Goal: Task Accomplishment & Management: Use online tool/utility

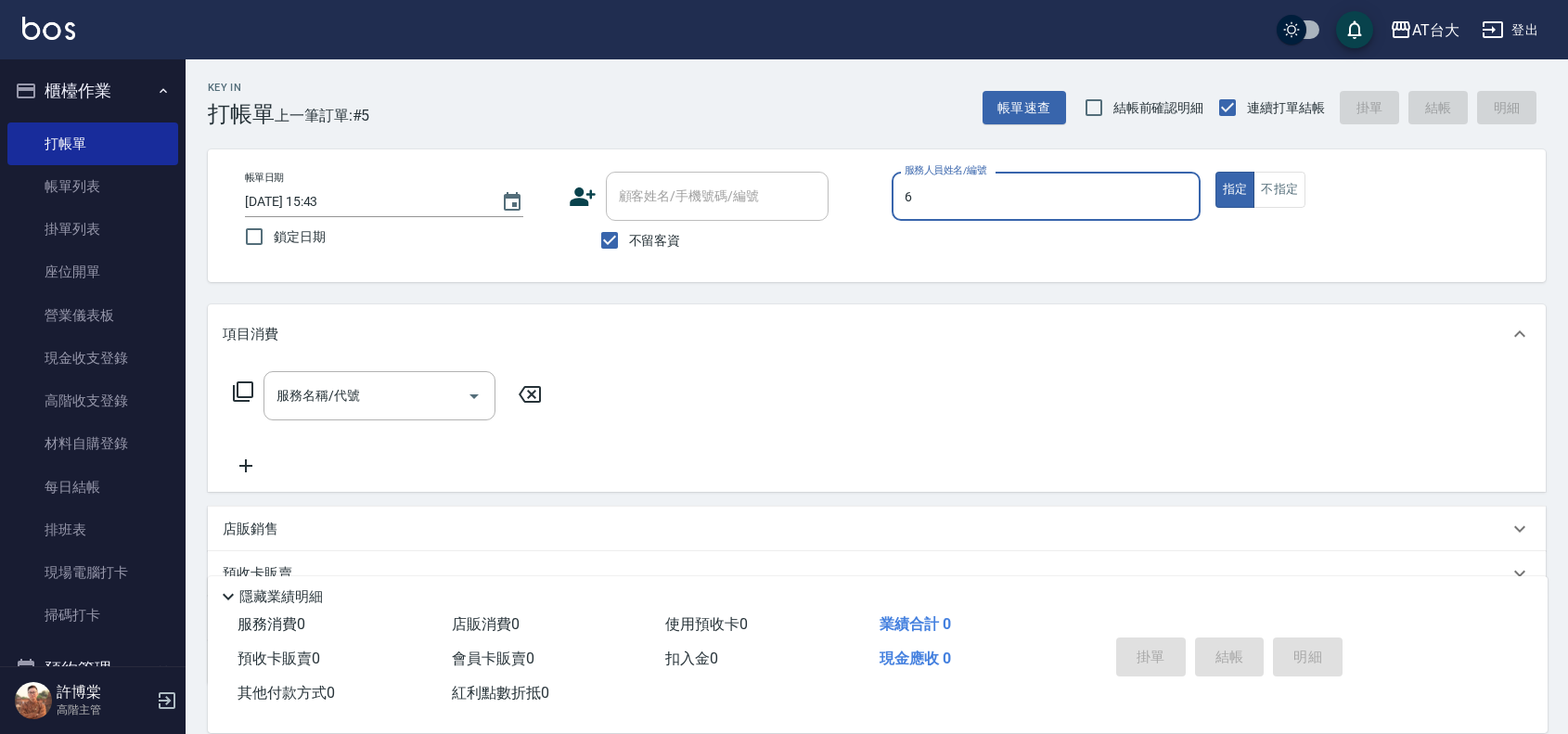
type input "LUNA-6"
type button "true"
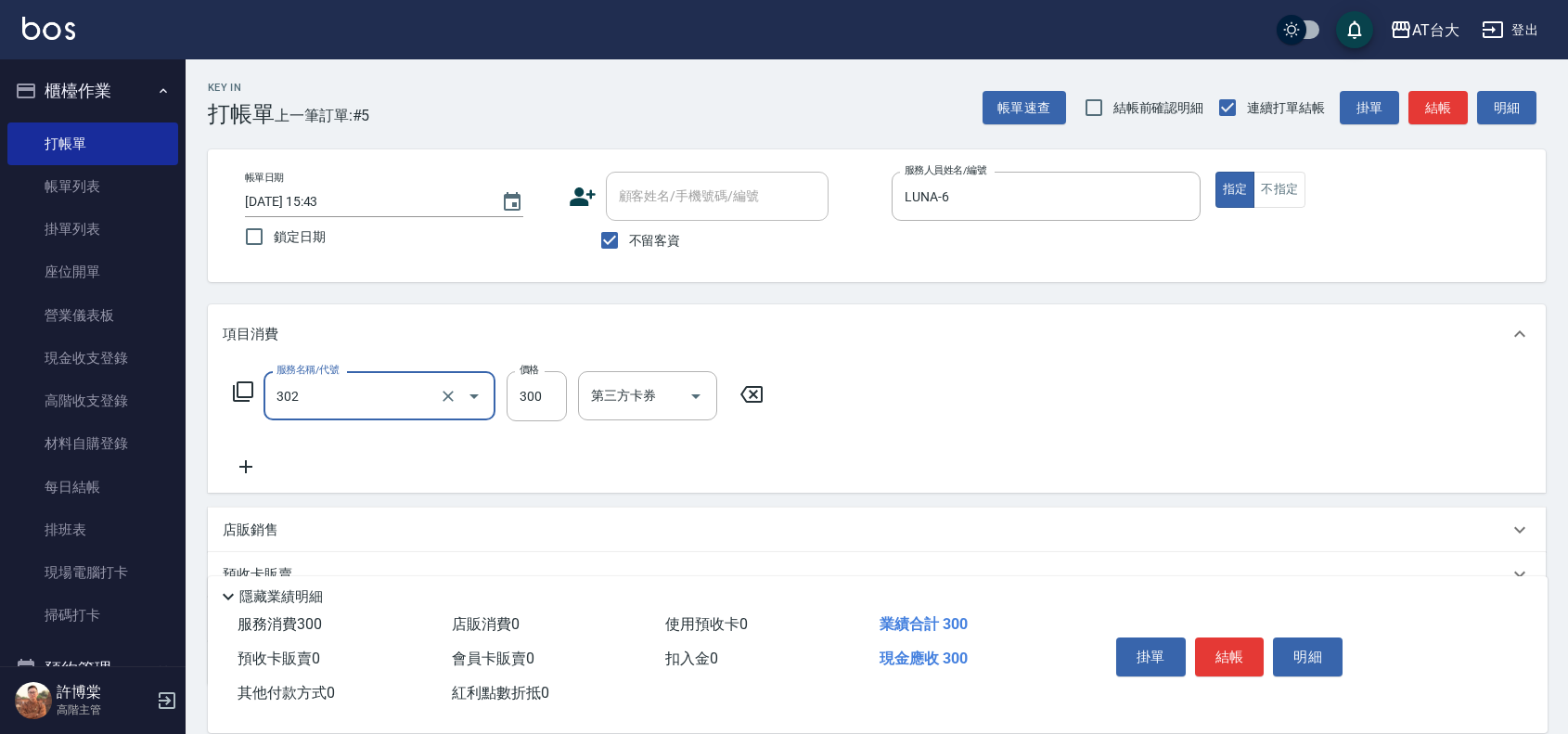
type input "剪髮(302)"
click at [527, 395] on input "300" at bounding box center [536, 396] width 60 height 50
type input "450"
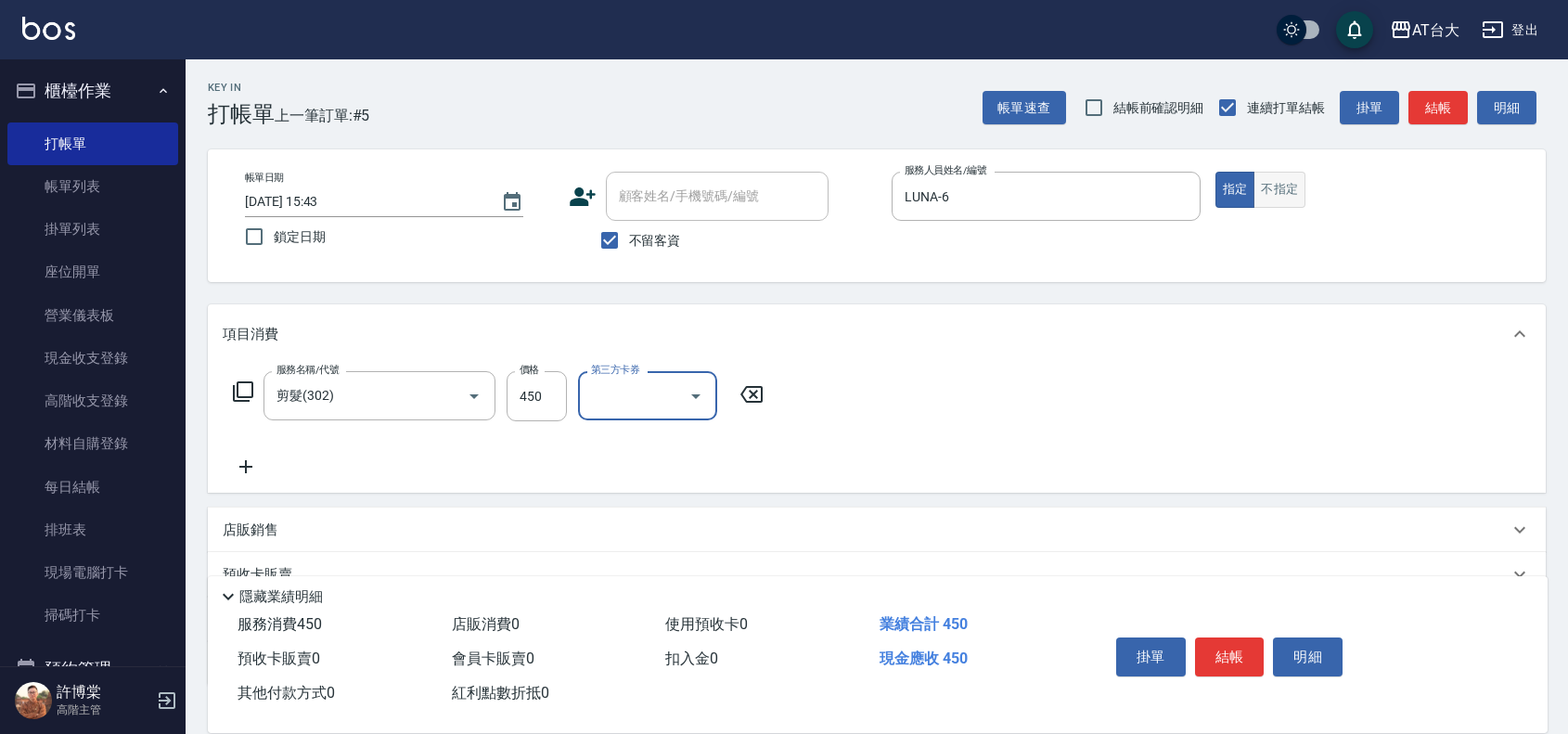
click at [1291, 191] on button "不指定" at bounding box center [1279, 189] width 52 height 36
click at [1224, 652] on button "結帳" at bounding box center [1229, 657] width 70 height 39
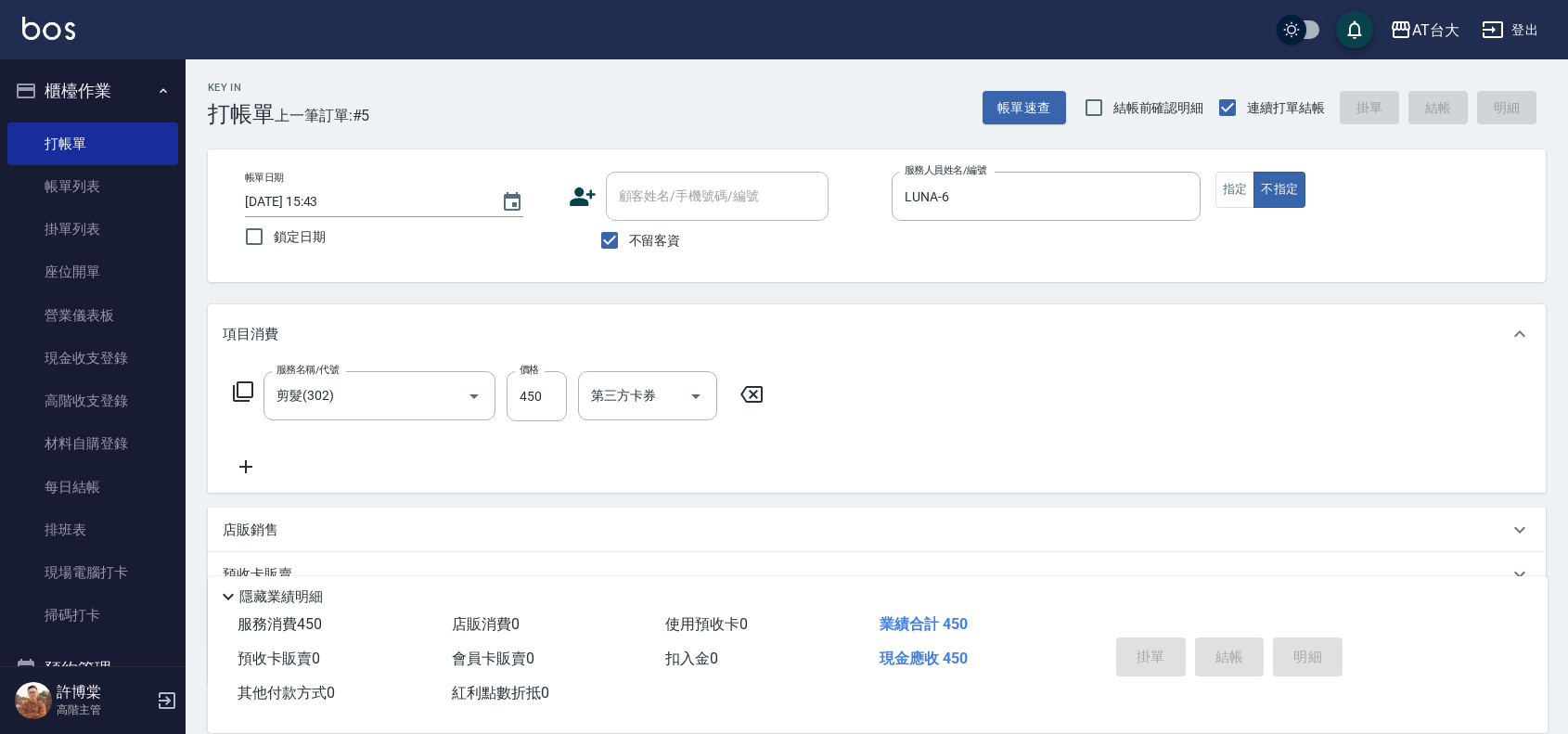
type input "[DATE] 16:15"
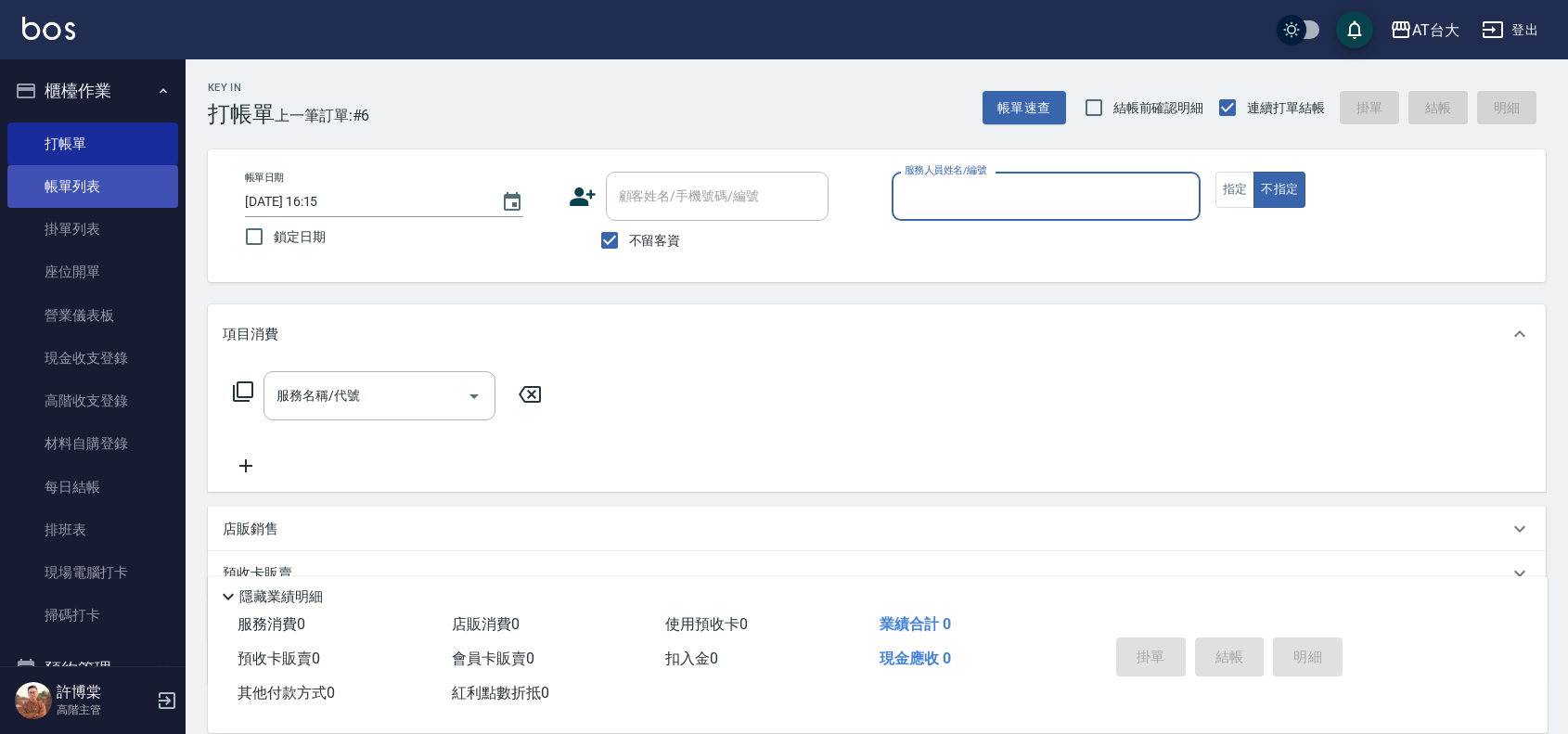
click at [37, 201] on link "帳單列表" at bounding box center [93, 186] width 170 height 42
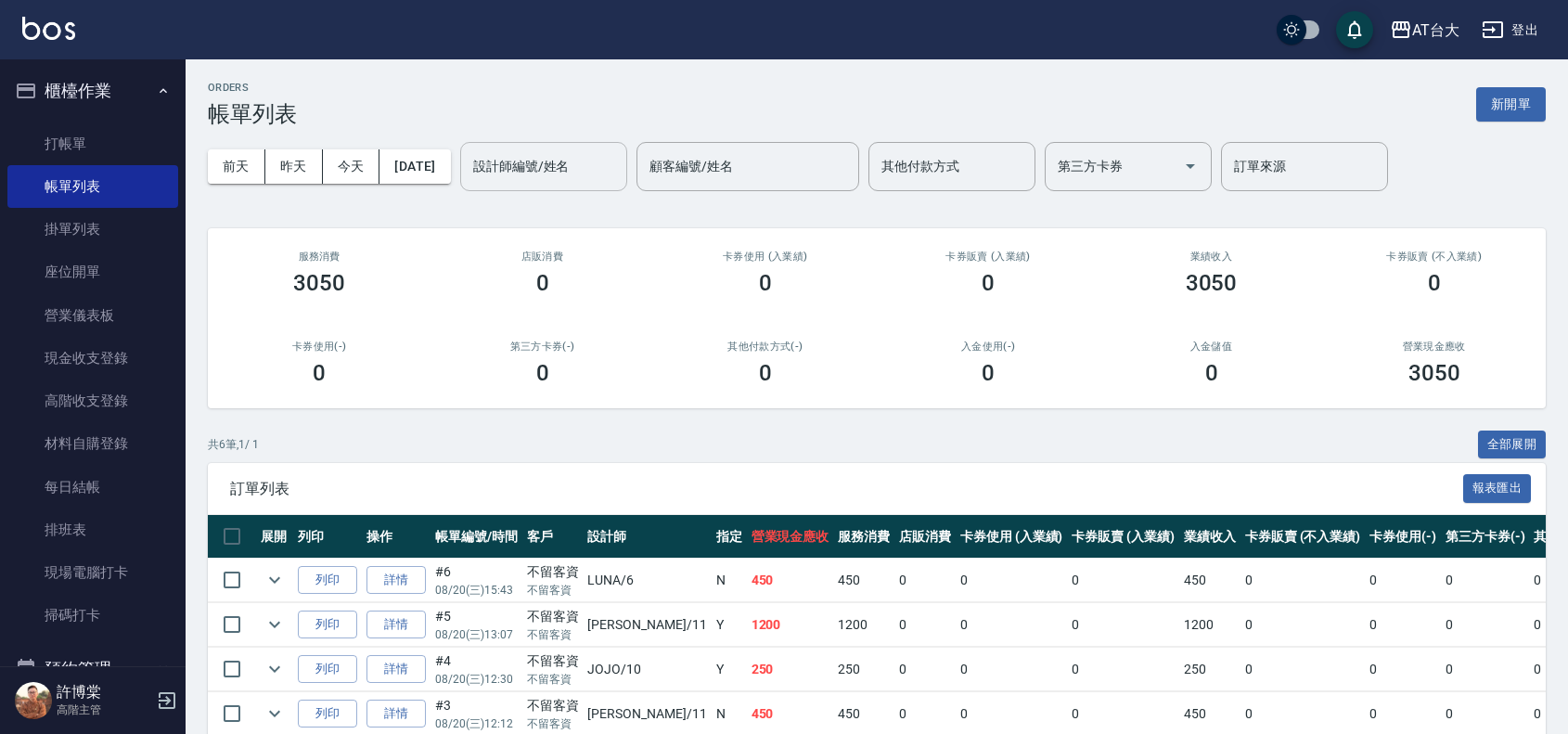
click at [619, 177] on input "設計師編號/姓名" at bounding box center [543, 166] width 151 height 32
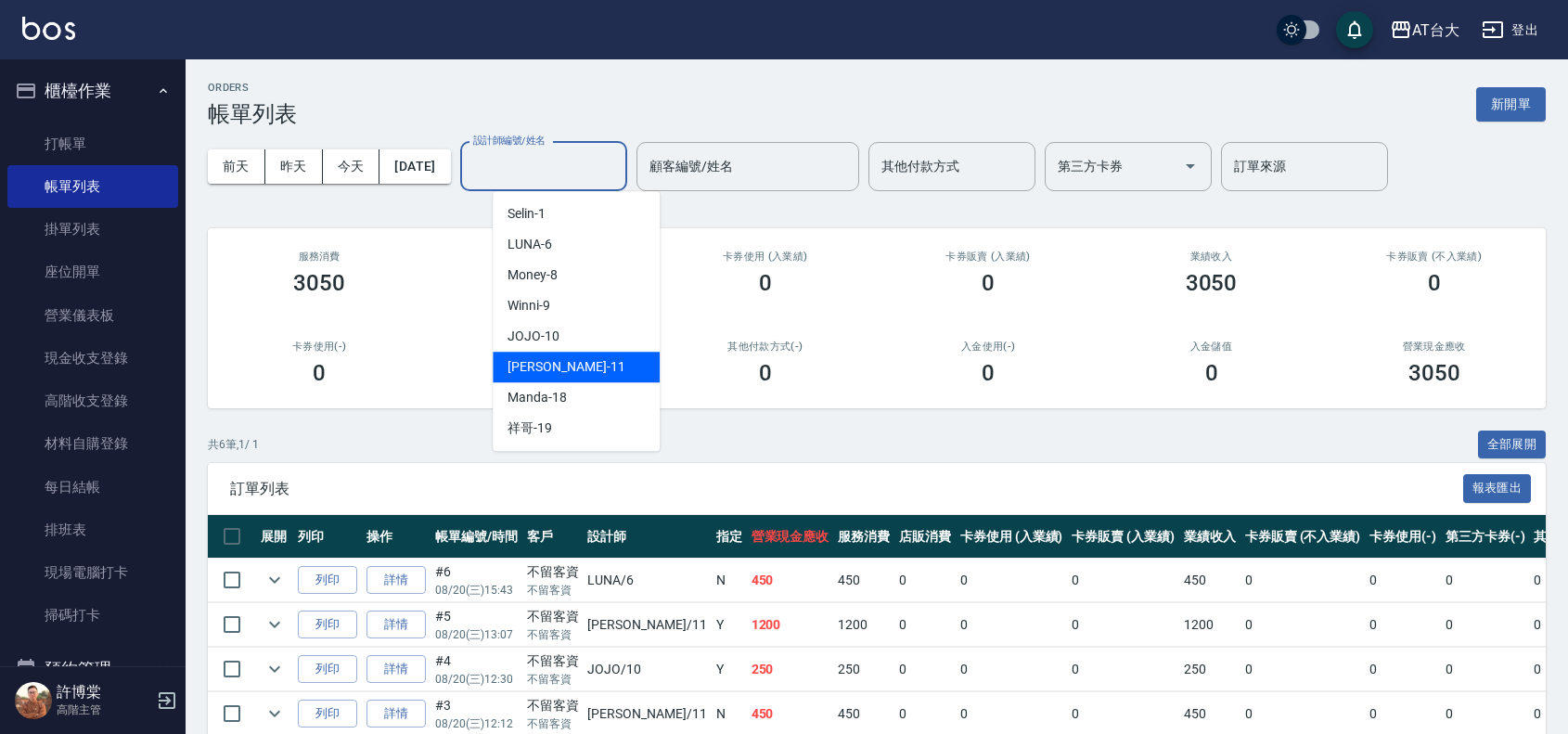
click at [595, 371] on div "[PERSON_NAME] -11" at bounding box center [577, 366] width 167 height 31
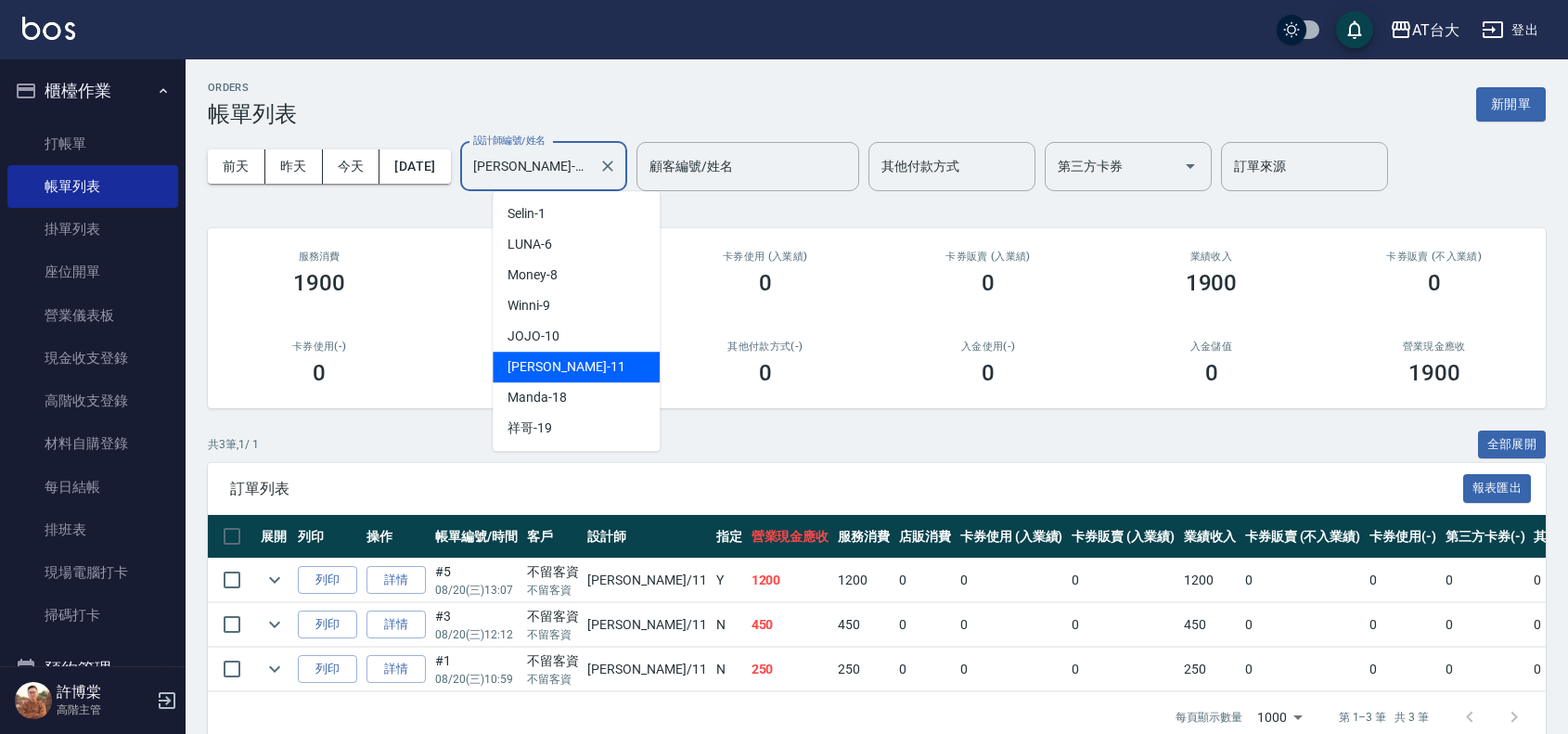
click at [591, 151] on input "[PERSON_NAME]-11" at bounding box center [530, 166] width 122 height 32
click at [555, 338] on span "JOJO -10" at bounding box center [533, 336] width 52 height 20
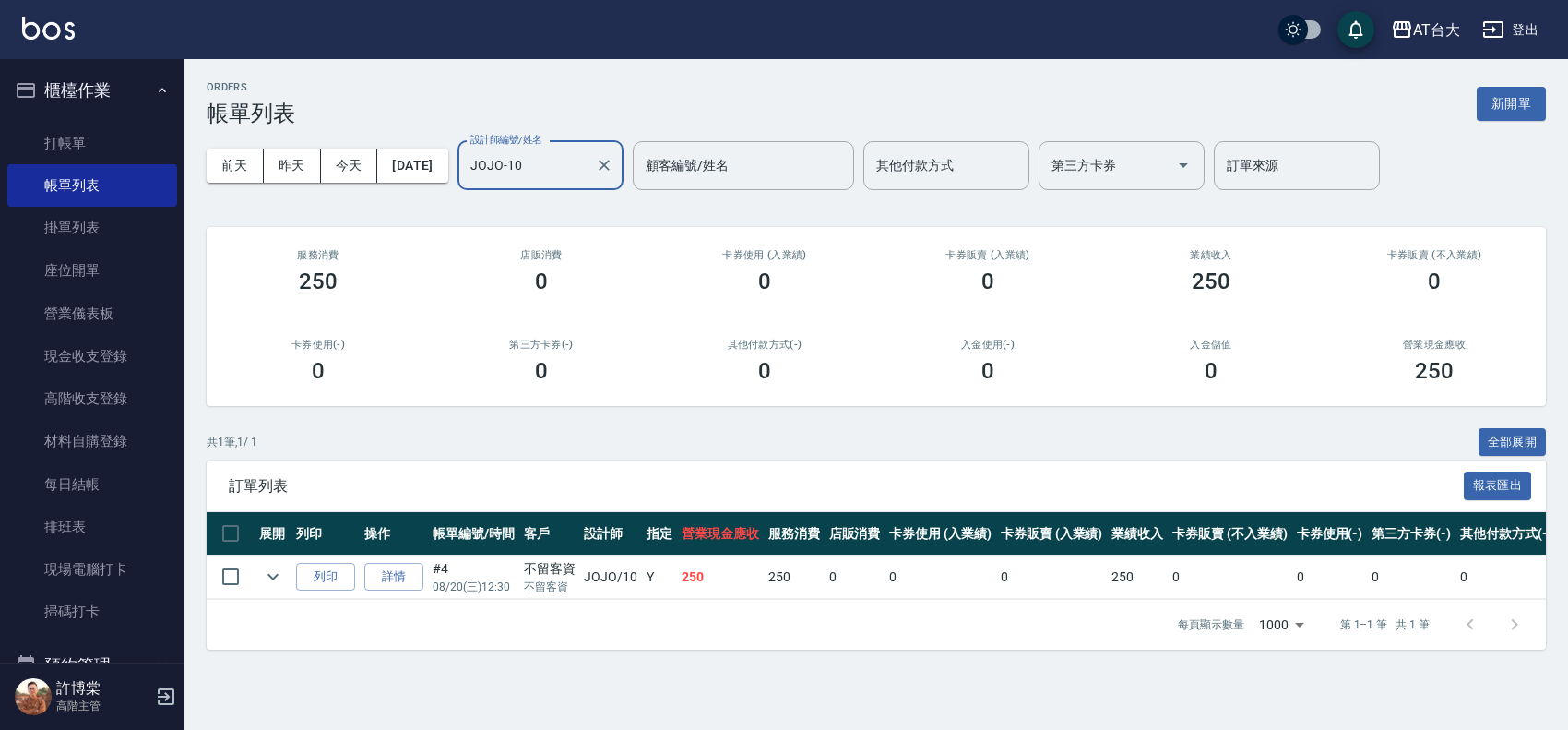
click at [583, 182] on div "JOJO-10 設計師編號/姓名" at bounding box center [541, 165] width 166 height 49
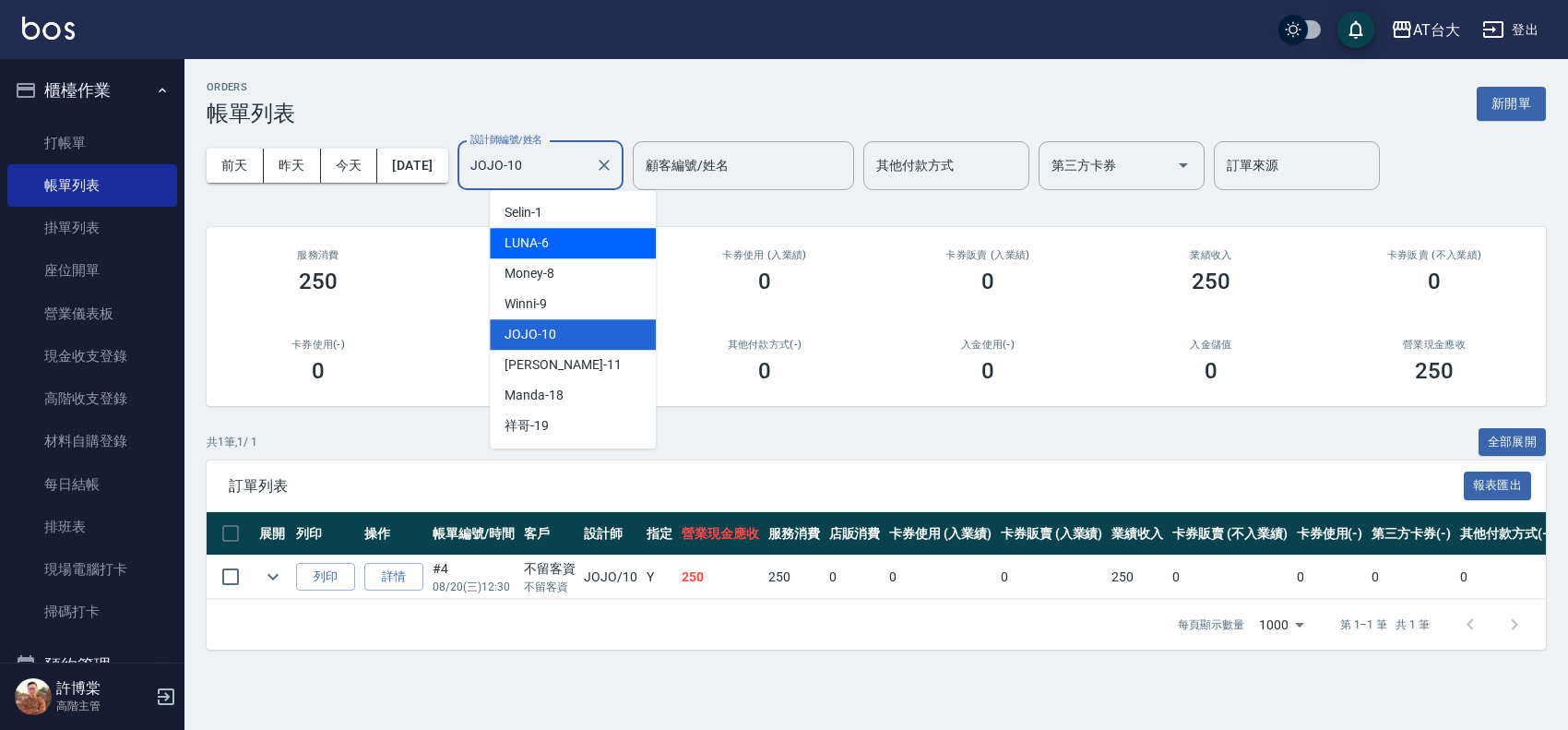
click at [565, 250] on div "LUNA -6" at bounding box center [574, 243] width 166 height 30
type input "LUNA-6"
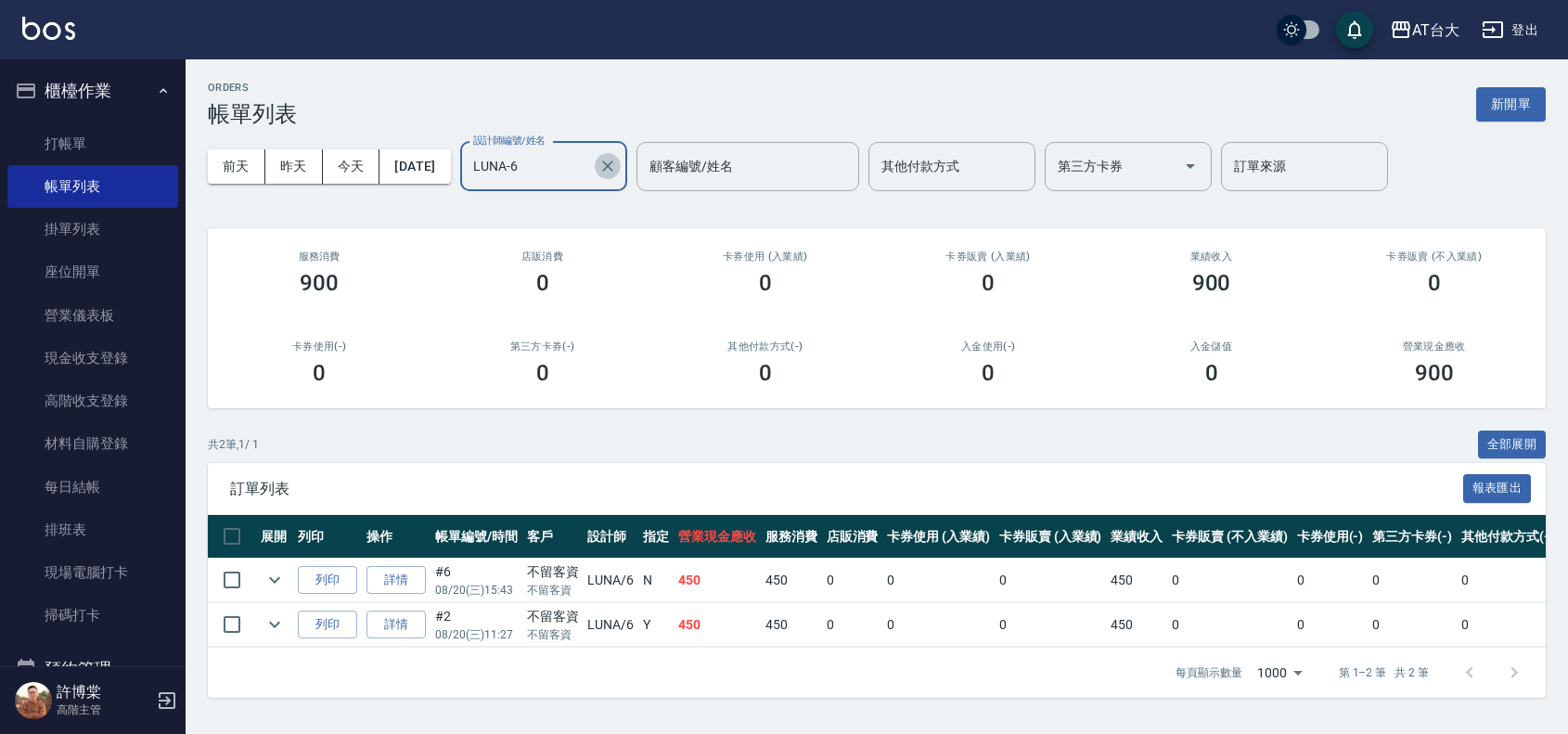
click at [617, 167] on icon "Clear" at bounding box center [607, 165] width 19 height 19
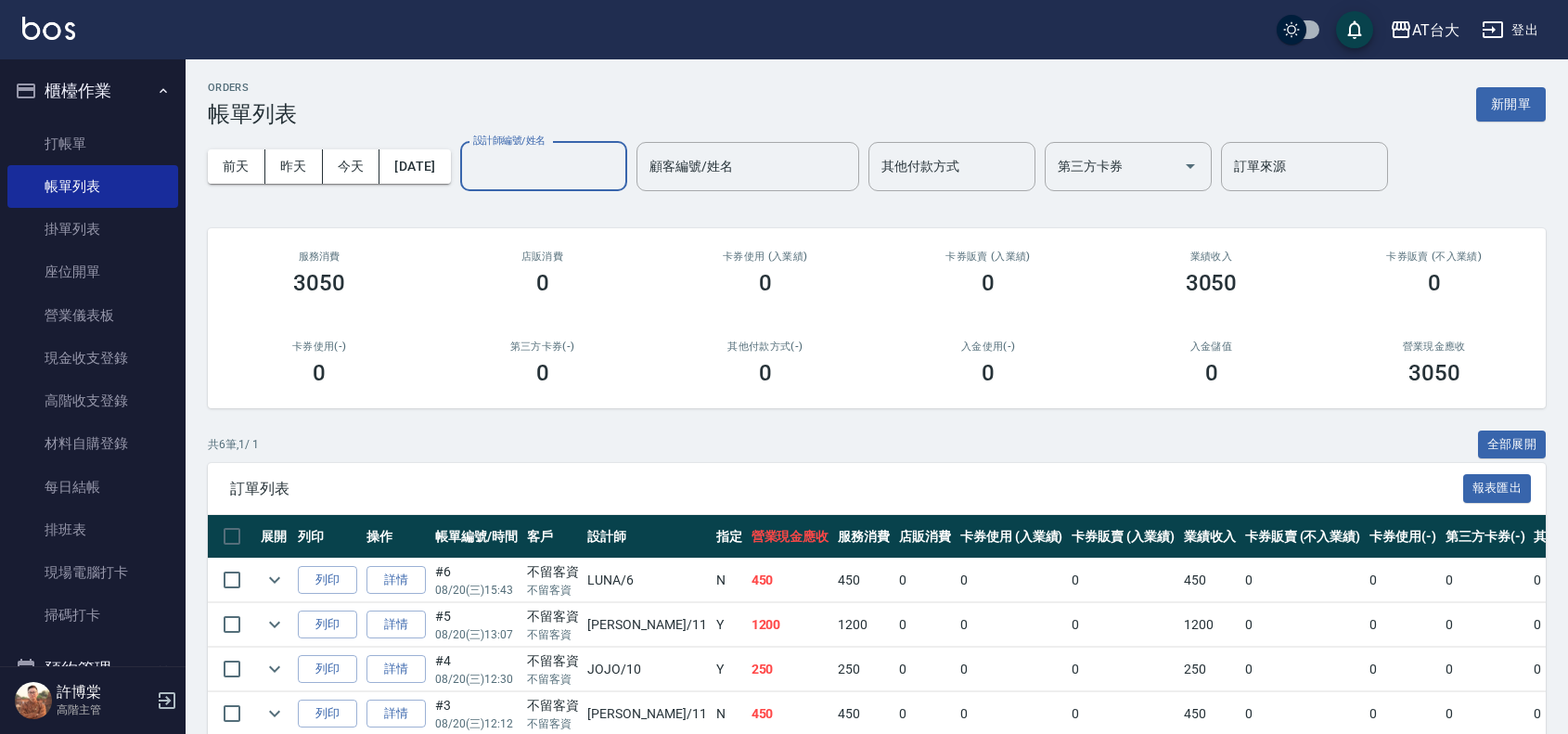
click at [619, 171] on input "設計師編號/姓名" at bounding box center [543, 166] width 151 height 32
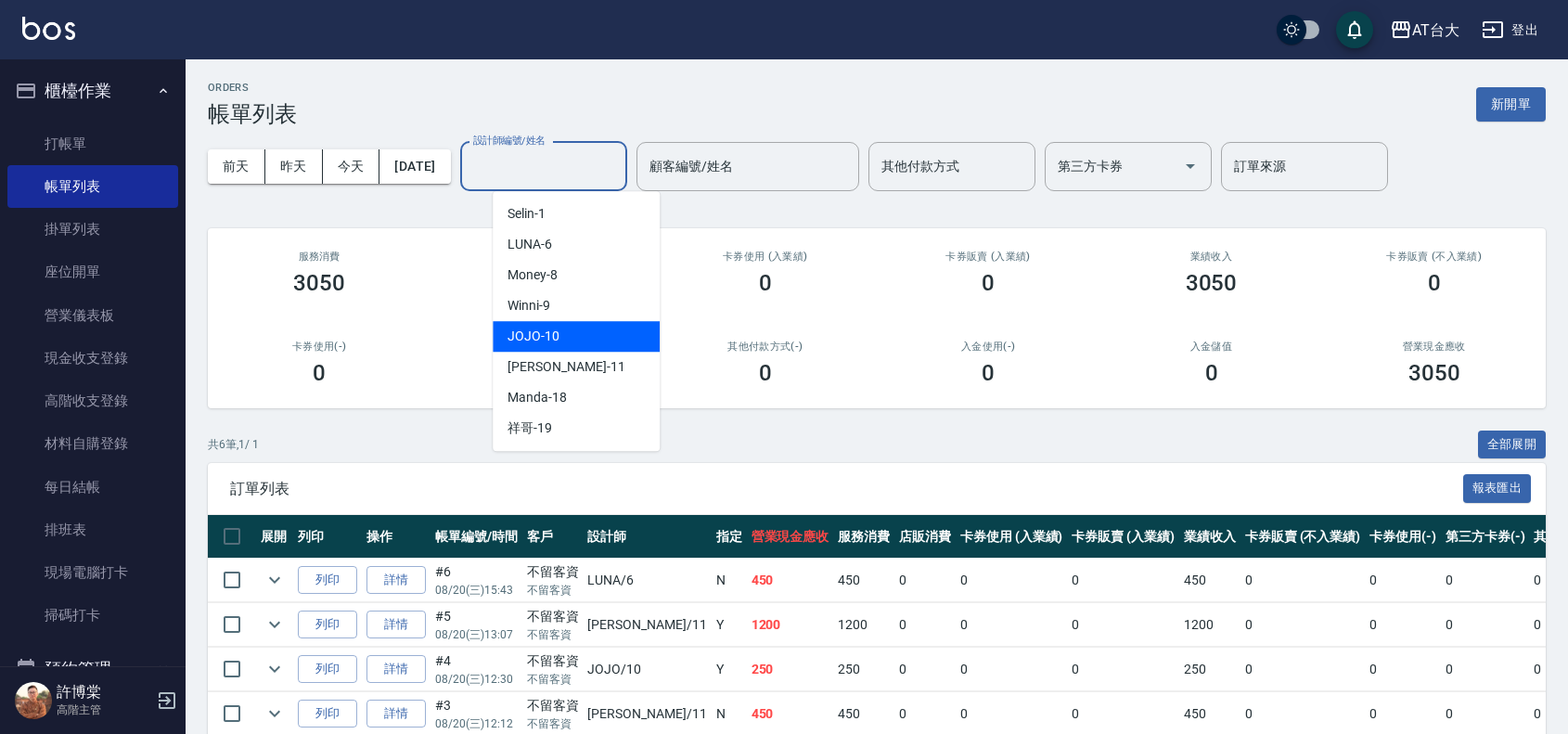
click at [563, 335] on div "JOJO -10" at bounding box center [577, 336] width 167 height 31
type input "JOJO-10"
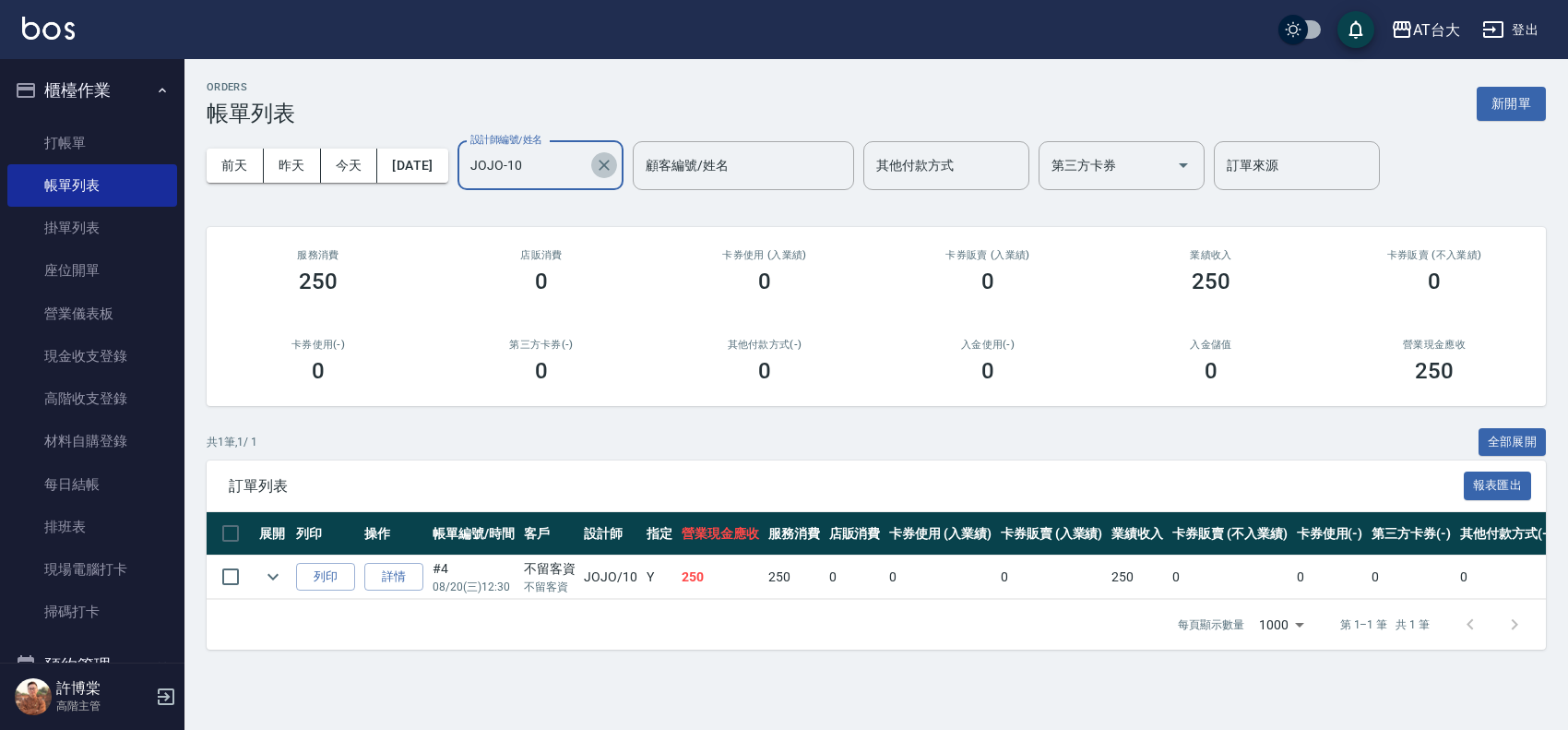
click at [614, 162] on icon "Clear" at bounding box center [604, 164] width 19 height 19
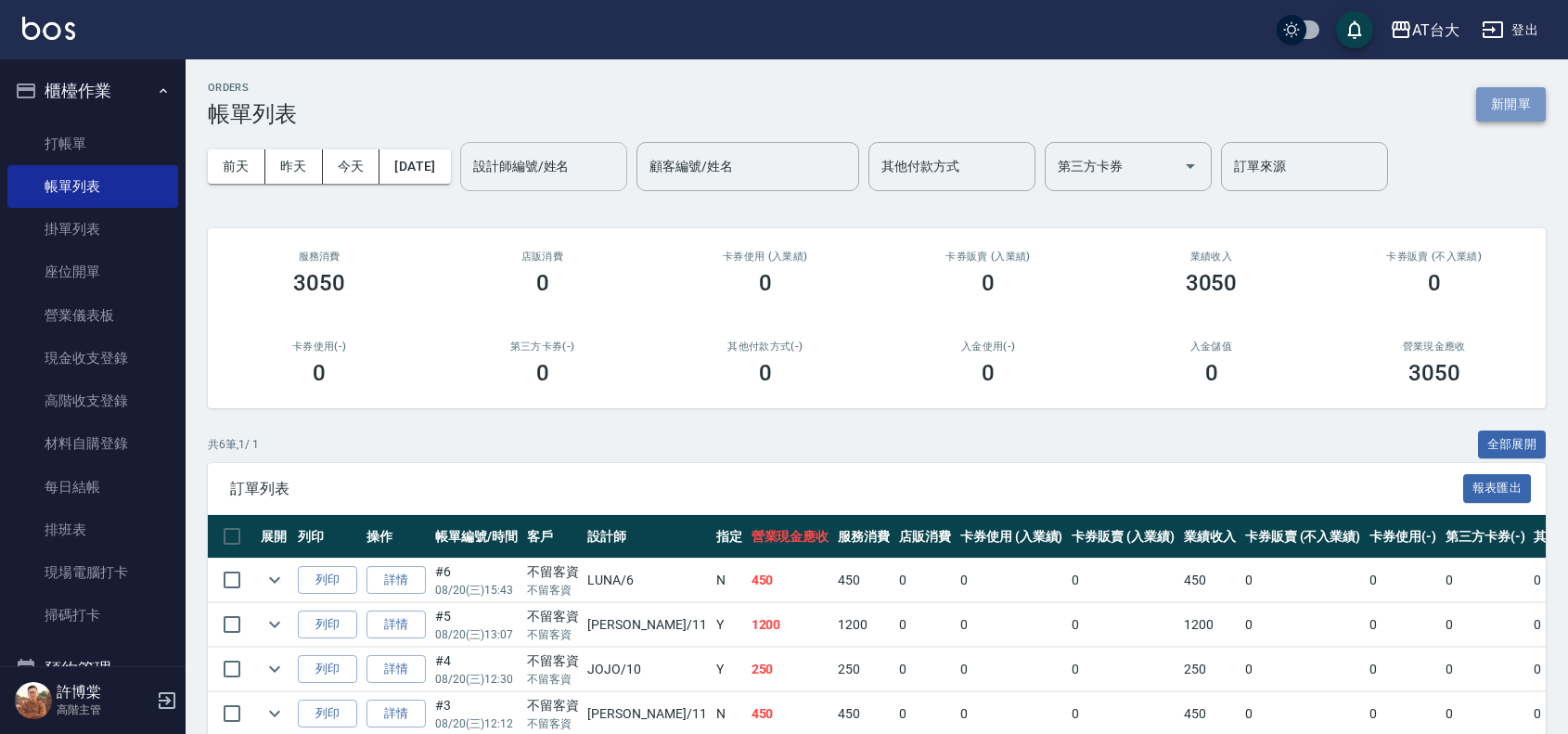
click at [1476, 89] on button "新開單" at bounding box center [1511, 104] width 70 height 34
